Goal: Complete application form

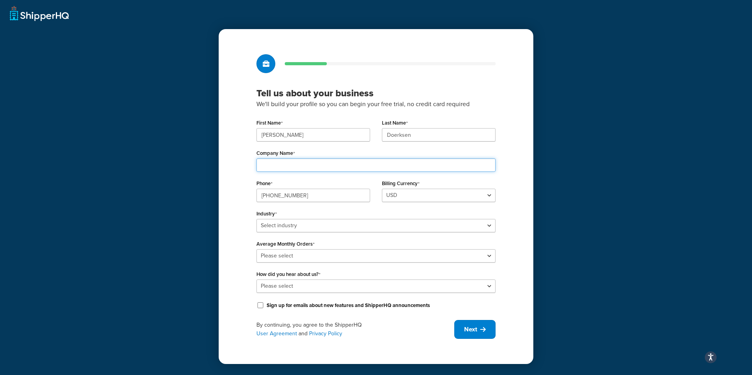
click at [279, 167] on input "Company Name" at bounding box center [375, 165] width 239 height 13
type input "Gemstone Grass Fed Beef"
click at [405, 201] on select "USD" at bounding box center [439, 195] width 114 height 13
click at [404, 197] on select "USD" at bounding box center [439, 195] width 114 height 13
click at [322, 225] on select "Select industry Automotive Adult Agriculture Alcohol, Tobacco & CBD Arts & Craf…" at bounding box center [375, 225] width 239 height 13
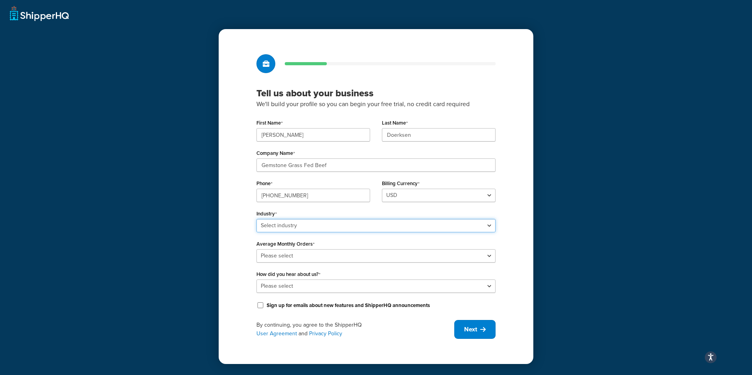
select select "15"
click at [256, 219] on select "Select industry Automotive Adult Agriculture Alcohol, Tobacco & CBD Arts & Craf…" at bounding box center [375, 225] width 239 height 13
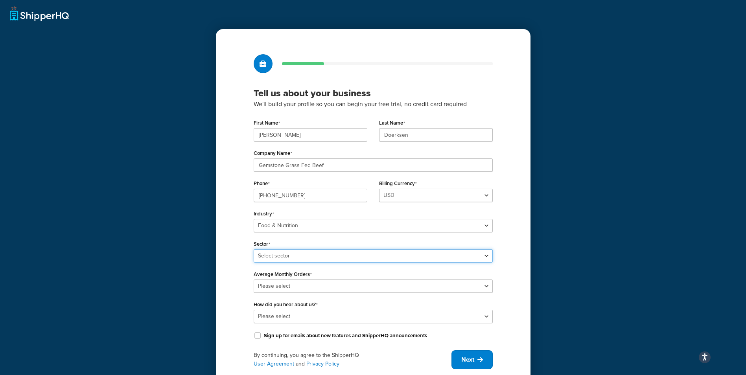
click at [303, 253] on select "Select sector Baby Food Bakery Bulk Foods Catering Chocolate & Confections Coff…" at bounding box center [373, 255] width 239 height 13
select select "34"
click at [254, 249] on select "Select sector Baby Food Bakery Bulk Foods Catering Chocolate & Confections Coff…" at bounding box center [373, 255] width 239 height 13
click at [286, 290] on select "Please select 0-500 501-1,000 1,001-10,000 10,001-20,000 Over 20,000" at bounding box center [373, 286] width 239 height 13
select select "1"
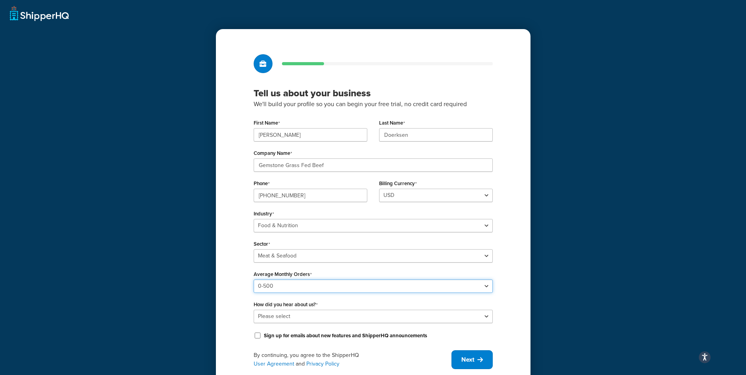
click at [254, 280] on select "Please select 0-500 501-1,000 1,001-10,000 10,001-20,000 Over 20,000" at bounding box center [373, 286] width 239 height 13
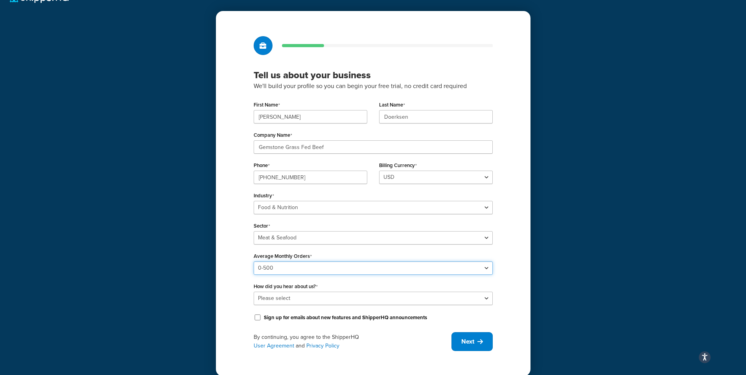
scroll to position [27, 0]
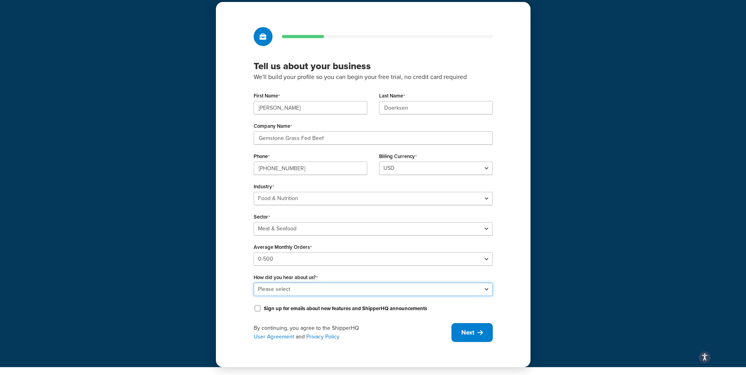
click at [382, 288] on select "Please select Online Search App Store or Marketplace Listing Referred by Agency…" at bounding box center [373, 289] width 239 height 13
click at [345, 288] on select "Please select Online Search App Store or Marketplace Listing Referred by Agency…" at bounding box center [373, 289] width 239 height 13
select select "2"
click at [254, 283] on select "Please select Online Search App Store or Marketplace Listing Referred by Agency…" at bounding box center [373, 289] width 239 height 13
click at [478, 335] on icon at bounding box center [481, 333] width 6 height 6
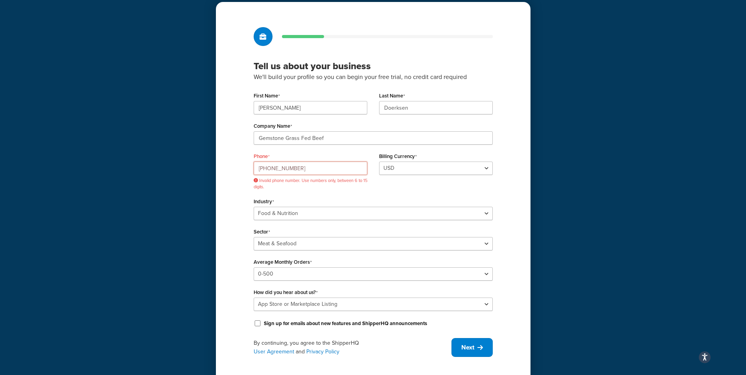
click at [319, 170] on input "[PHONE_NUMBER]" at bounding box center [311, 168] width 114 height 13
drag, startPoint x: 313, startPoint y: 170, endPoint x: 257, endPoint y: 170, distance: 55.9
click at [257, 170] on input "[PHONE_NUMBER]" at bounding box center [311, 168] width 114 height 13
click at [307, 167] on input "[PHONE_NUMBER]" at bounding box center [311, 168] width 114 height 13
drag, startPoint x: 251, startPoint y: 173, endPoint x: 242, endPoint y: 174, distance: 9.1
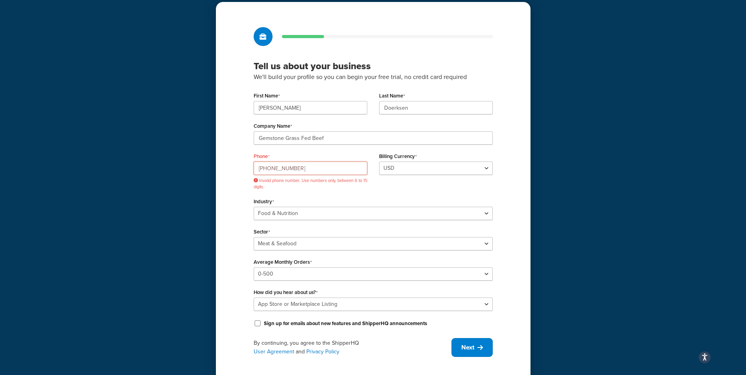
click at [242, 174] on div "Tell us about your business We'll build your profile so you can begin your free…" at bounding box center [373, 192] width 315 height 380
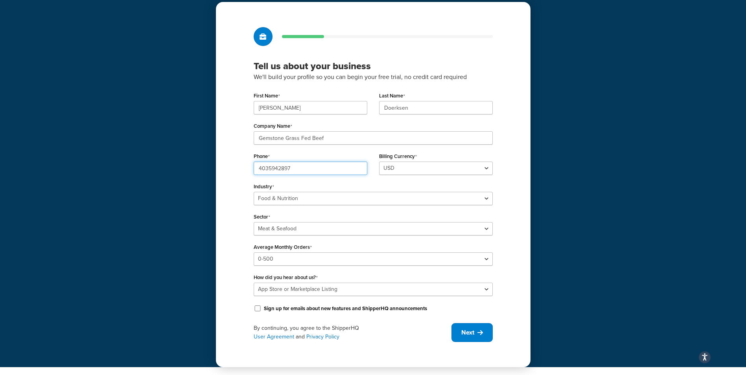
type input "4035942897"
click at [464, 336] on span "Next" at bounding box center [467, 332] width 13 height 9
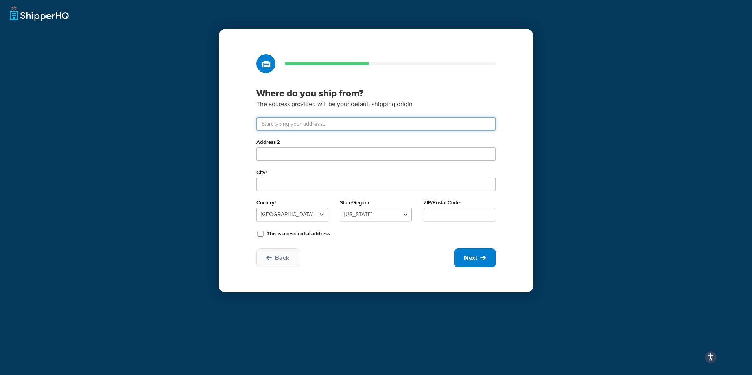
click at [292, 123] on input "text" at bounding box center [375, 123] width 239 height 13
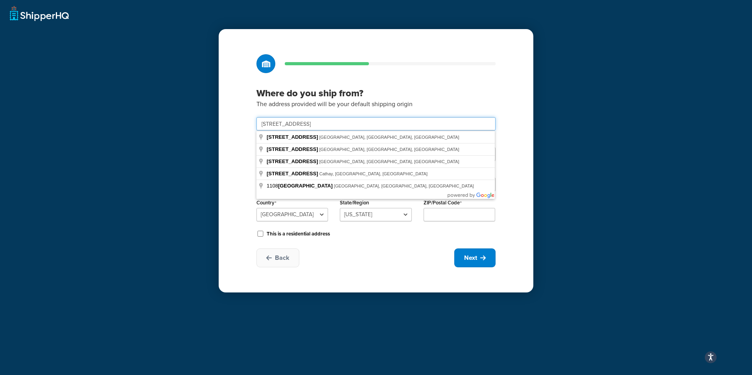
type input "[STREET_ADDRESS]"
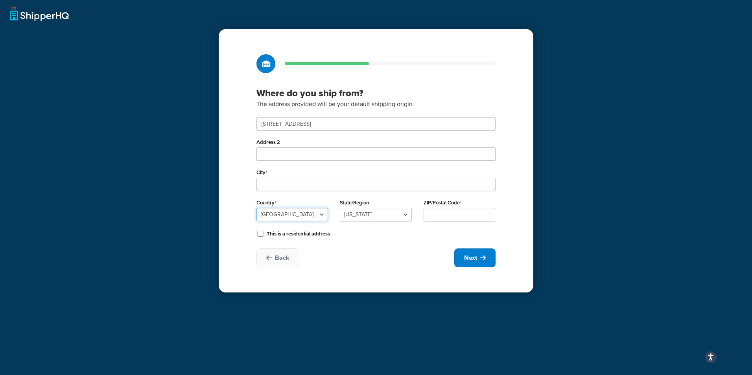
click at [299, 213] on select "[GEOGRAPHIC_DATA] [GEOGRAPHIC_DATA] [GEOGRAPHIC_DATA] [GEOGRAPHIC_DATA] [GEOGRA…" at bounding box center [292, 214] width 72 height 13
select select "1039"
click at [256, 208] on select "[GEOGRAPHIC_DATA] [GEOGRAPHIC_DATA] [GEOGRAPHIC_DATA] [GEOGRAPHIC_DATA] [GEOGRA…" at bounding box center [292, 214] width 72 height 13
click at [371, 213] on select "[GEOGRAPHIC_DATA] [GEOGRAPHIC_DATA] [GEOGRAPHIC_DATA] [GEOGRAPHIC_DATA] [GEOGRA…" at bounding box center [376, 214] width 72 height 13
click at [448, 215] on input "ZIP/Postal Code" at bounding box center [460, 214] width 72 height 13
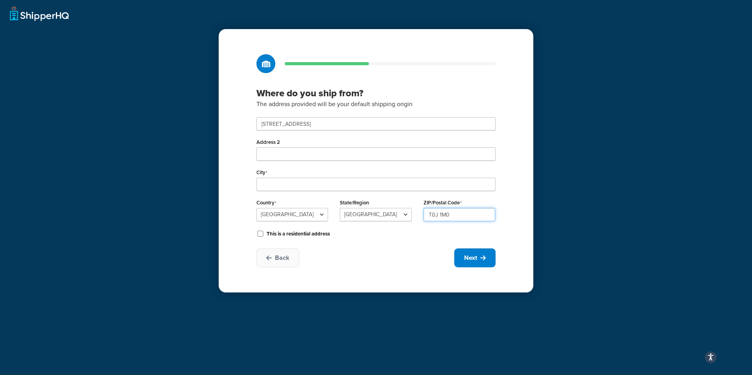
type input "T0J 1M0"
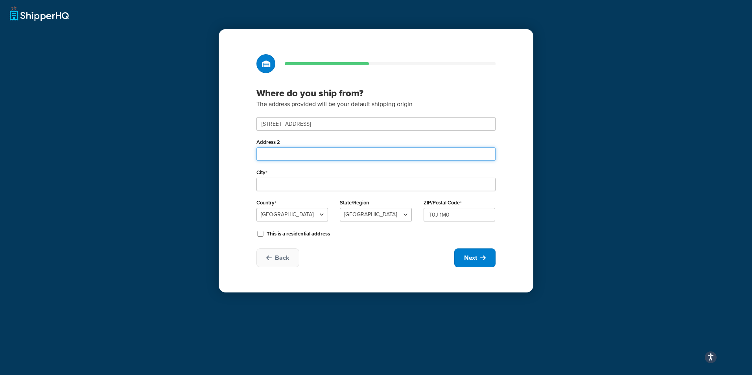
click at [294, 157] on input "Address 2" at bounding box center [375, 154] width 239 height 13
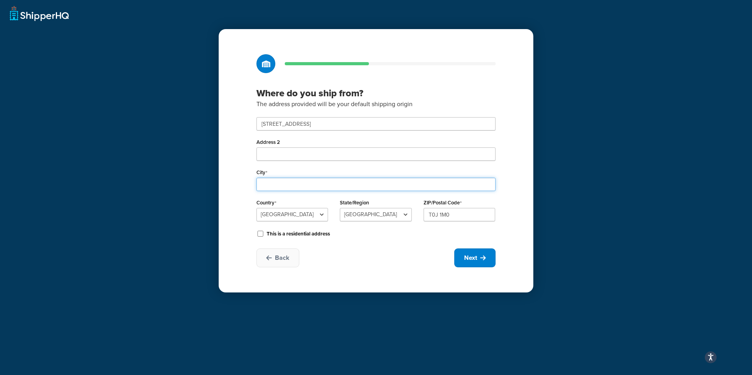
click at [306, 188] on input "City" at bounding box center [375, 184] width 239 height 13
type input "[GEOGRAPHIC_DATA]"
click at [494, 253] on button "Next" at bounding box center [474, 258] width 41 height 19
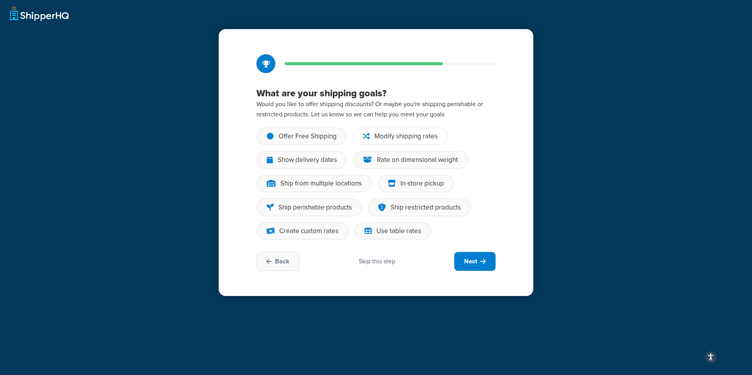
click at [421, 136] on div "Modify shipping rates" at bounding box center [406, 137] width 63 height 8
click at [0, 0] on input "Modify shipping rates" at bounding box center [0, 0] width 0 height 0
click at [479, 251] on div "What are your shipping goals? Would you like to offer shipping discounts? Or ma…" at bounding box center [376, 162] width 315 height 267
click at [488, 264] on button "Next" at bounding box center [474, 261] width 41 height 19
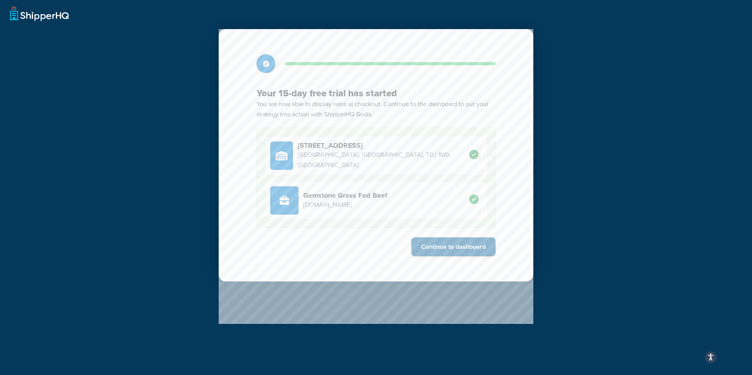
click at [452, 244] on button "Continue to dashboard" at bounding box center [453, 247] width 84 height 19
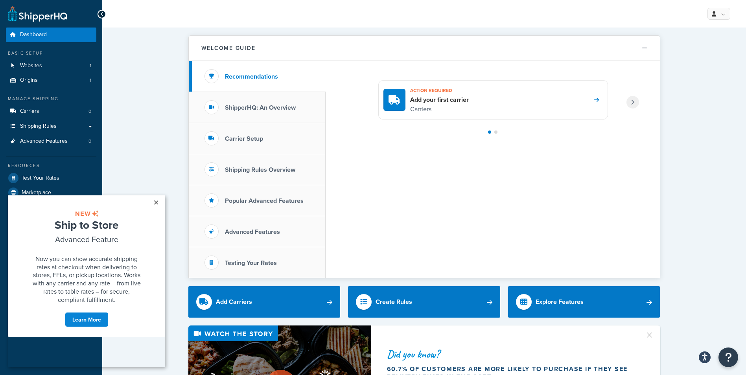
click at [153, 201] on link "×" at bounding box center [156, 203] width 14 height 14
